Goal: Navigation & Orientation: Find specific page/section

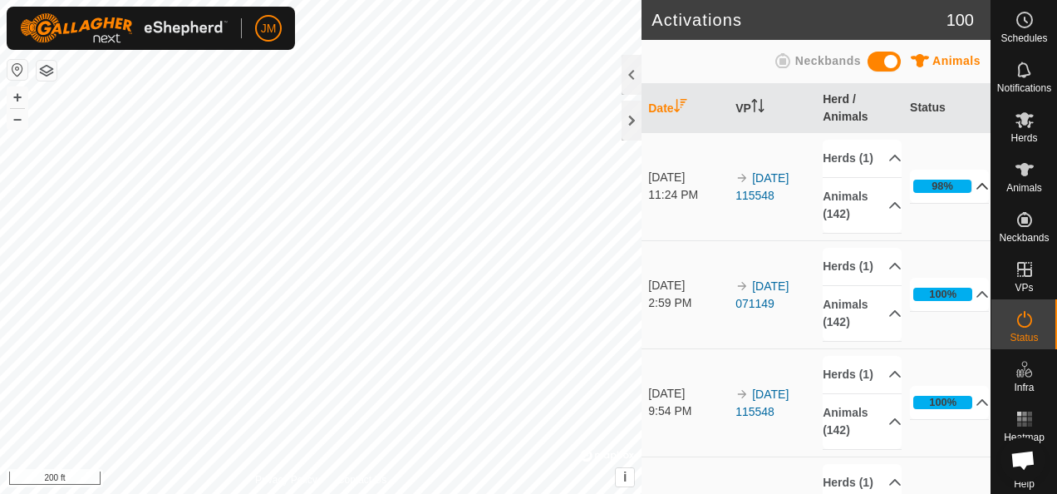
click at [961, 196] on p-accordion-header "98%" at bounding box center [949, 186] width 79 height 33
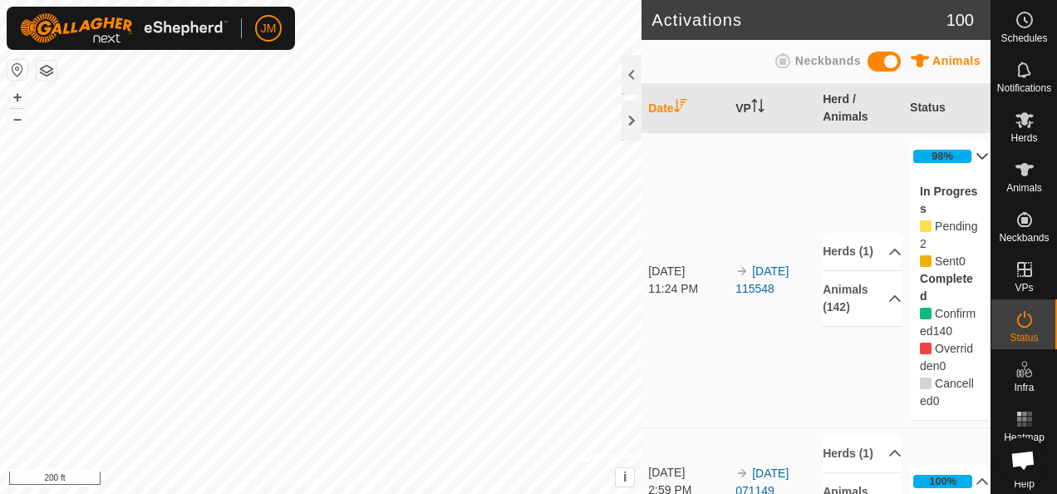
click at [920, 228] on icon at bounding box center [926, 226] width 12 height 12
click at [871, 304] on p-accordion-header "Animals (142)" at bounding box center [862, 298] width 79 height 55
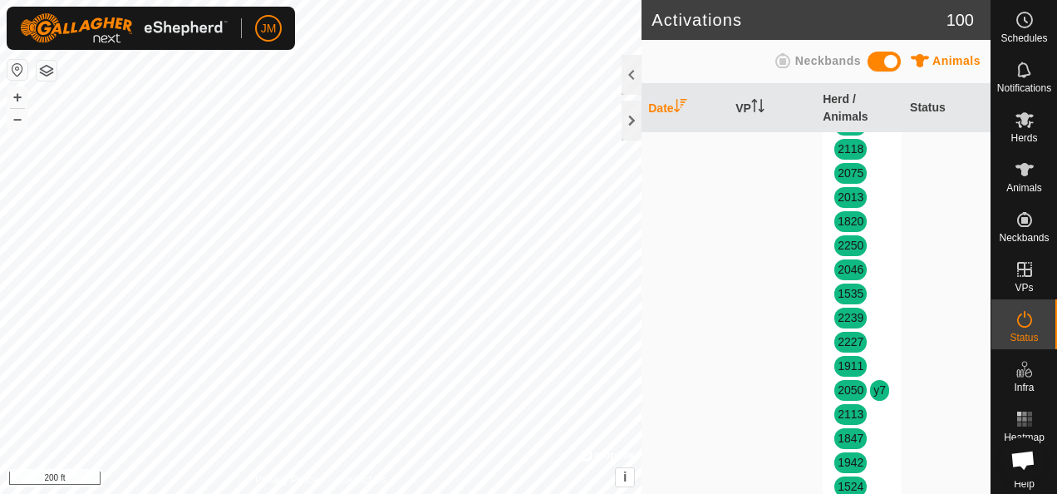
scroll to position [2659, 0]
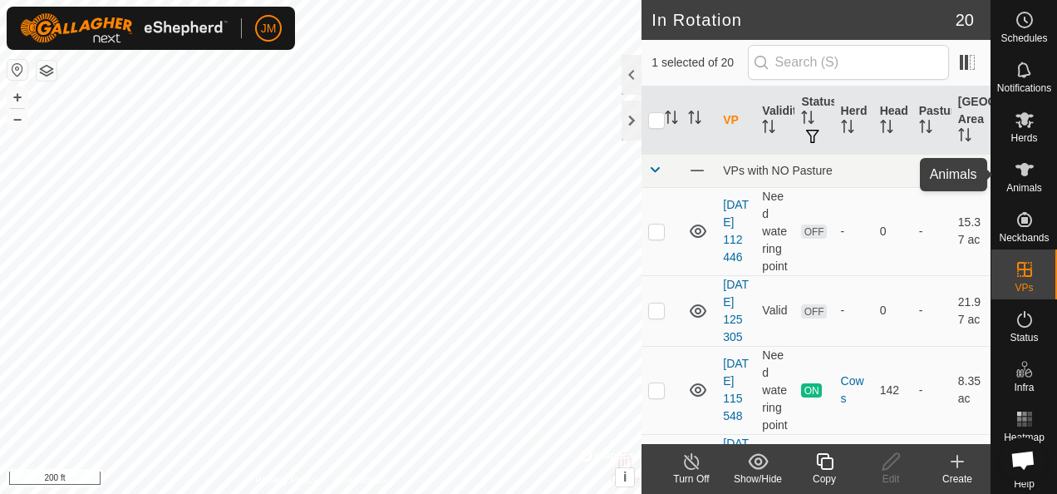
click at [1025, 167] on icon at bounding box center [1025, 170] width 20 height 20
